Goal: Navigation & Orientation: Find specific page/section

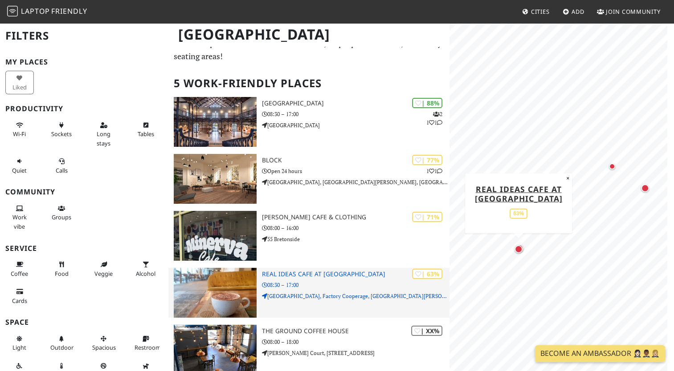
scroll to position [89, 0]
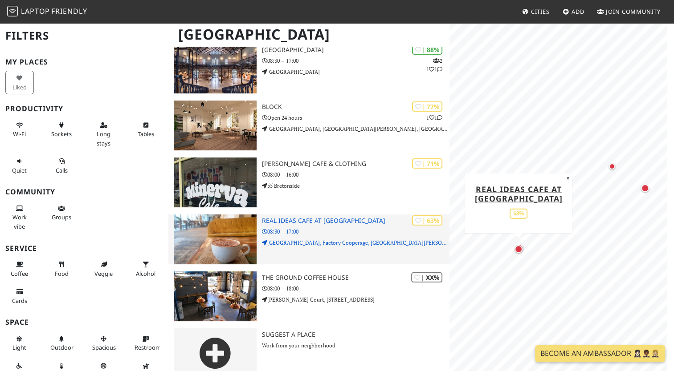
click at [298, 223] on h3 "Real Ideas Cafe at [GEOGRAPHIC_DATA]" at bounding box center [355, 221] width 187 height 8
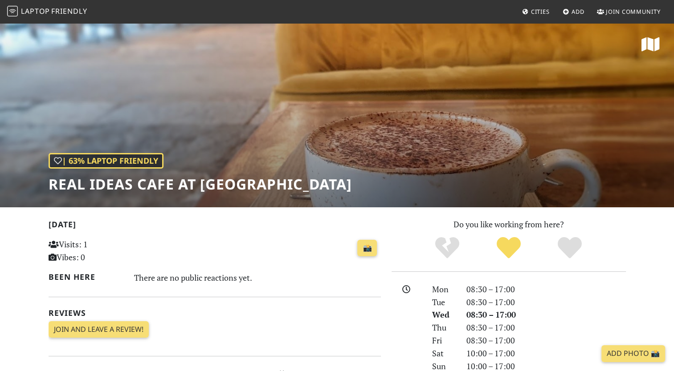
click at [438, 139] on div "| 63% Laptop Friendly Real Ideas Cafe at Ocean Studios" at bounding box center [337, 114] width 674 height 185
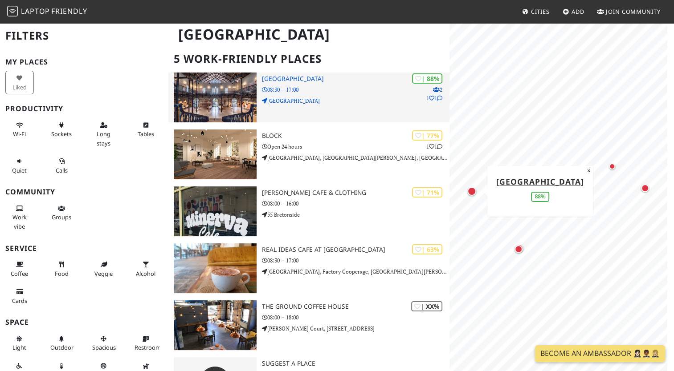
scroll to position [45, 0]
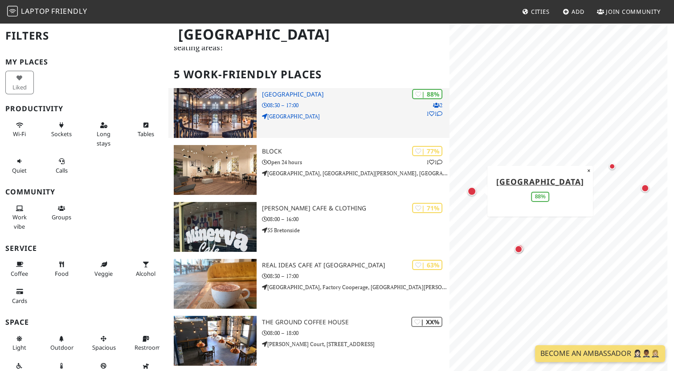
click at [313, 92] on h3 "[GEOGRAPHIC_DATA]" at bounding box center [355, 95] width 187 height 8
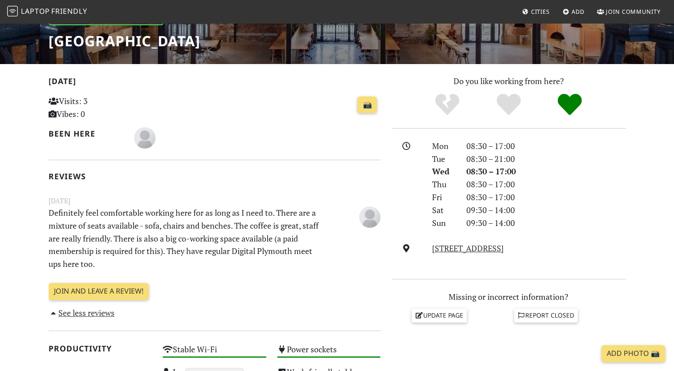
scroll to position [53, 0]
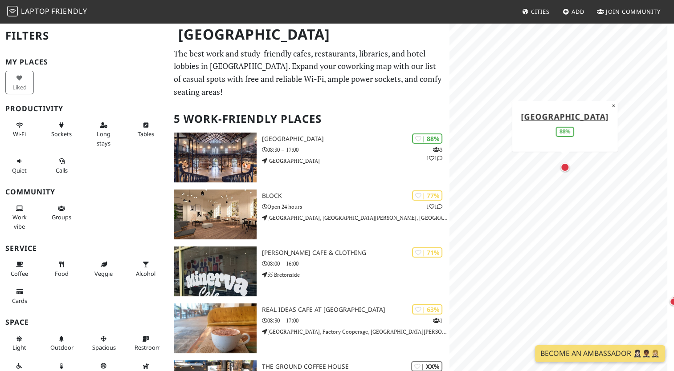
click at [673, 254] on html "Laptop Friendly Cities Add Join Community Plymouth Filters My Places Liked Prod…" at bounding box center [337, 185] width 674 height 371
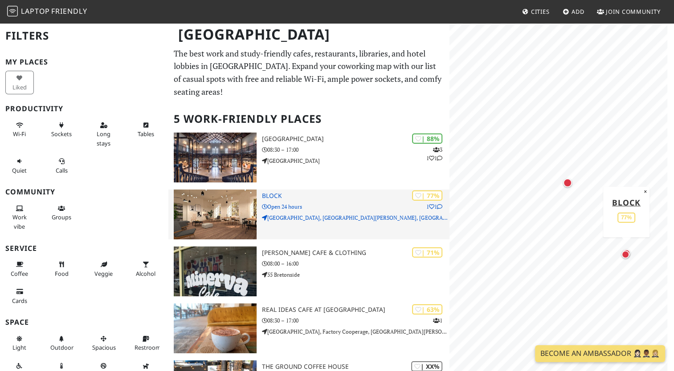
click at [341, 221] on p "Melville Building, Royal william yard, Stonehouse" at bounding box center [355, 218] width 187 height 8
